Goal: Task Accomplishment & Management: Manage account settings

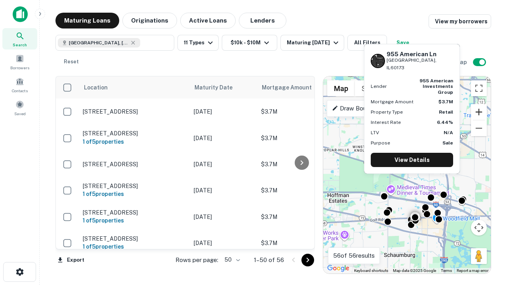
click at [479, 112] on button "Zoom in" at bounding box center [479, 112] width 16 height 16
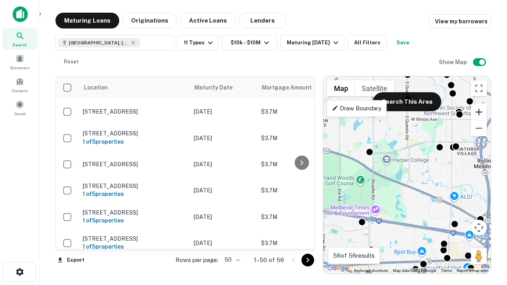
click at [479, 112] on button "Zoom in" at bounding box center [479, 112] width 16 height 16
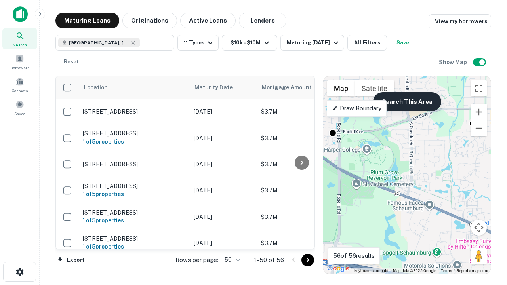
click at [407, 102] on button "Search This Area" at bounding box center [407, 101] width 68 height 19
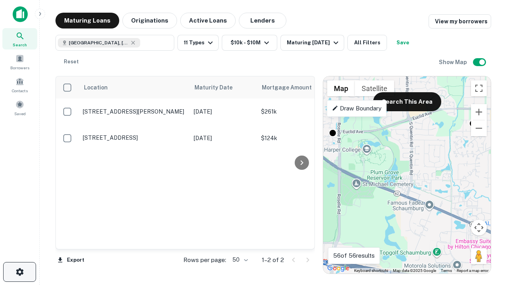
click at [19, 272] on icon "button" at bounding box center [20, 273] width 10 height 10
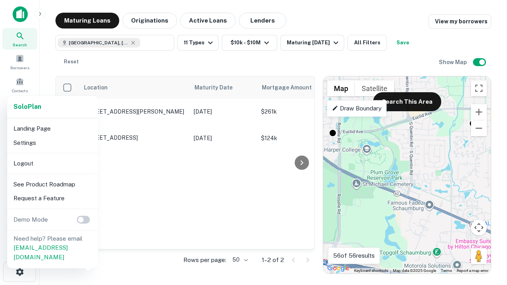
click at [52, 163] on li "Logout" at bounding box center [52, 164] width 85 height 14
